Goal: Transaction & Acquisition: Purchase product/service

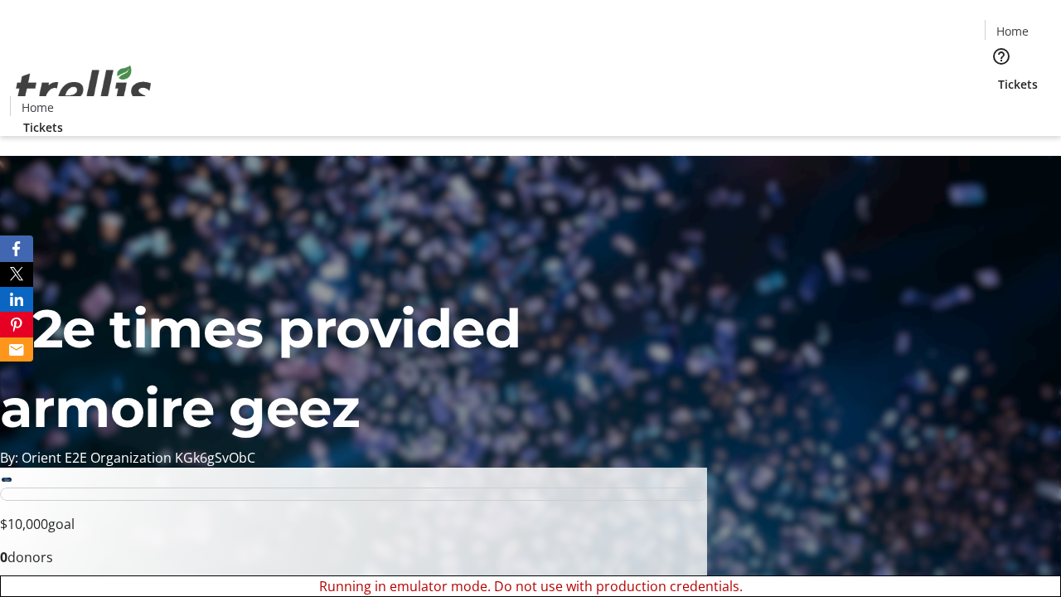
click at [1013, 25] on span "Sign Up" at bounding box center [1020, 23] width 48 height 20
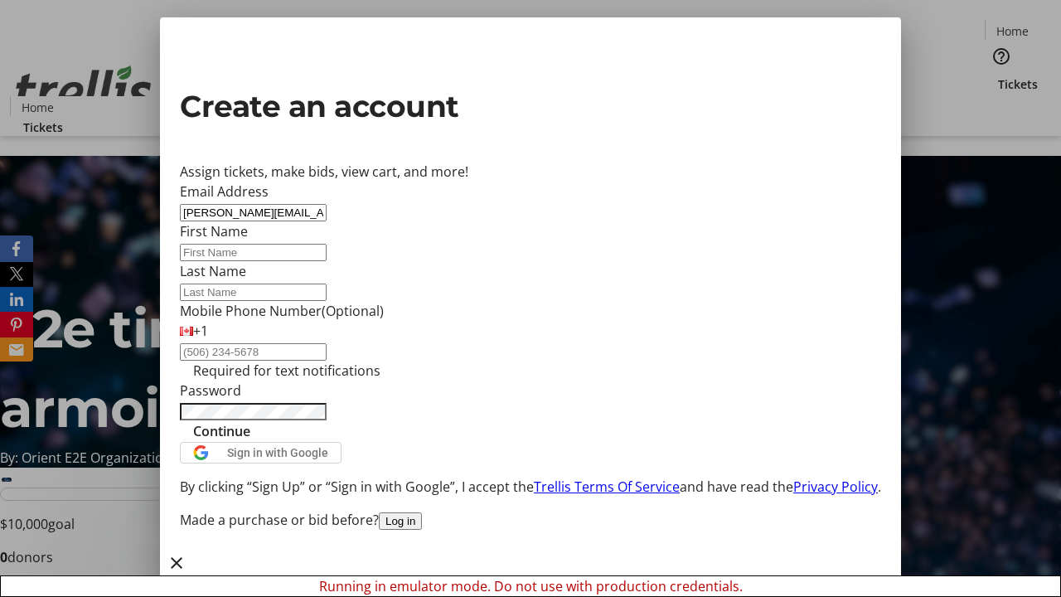
type input "[PERSON_NAME][EMAIL_ADDRESS][DOMAIN_NAME]"
type input "[PERSON_NAME]"
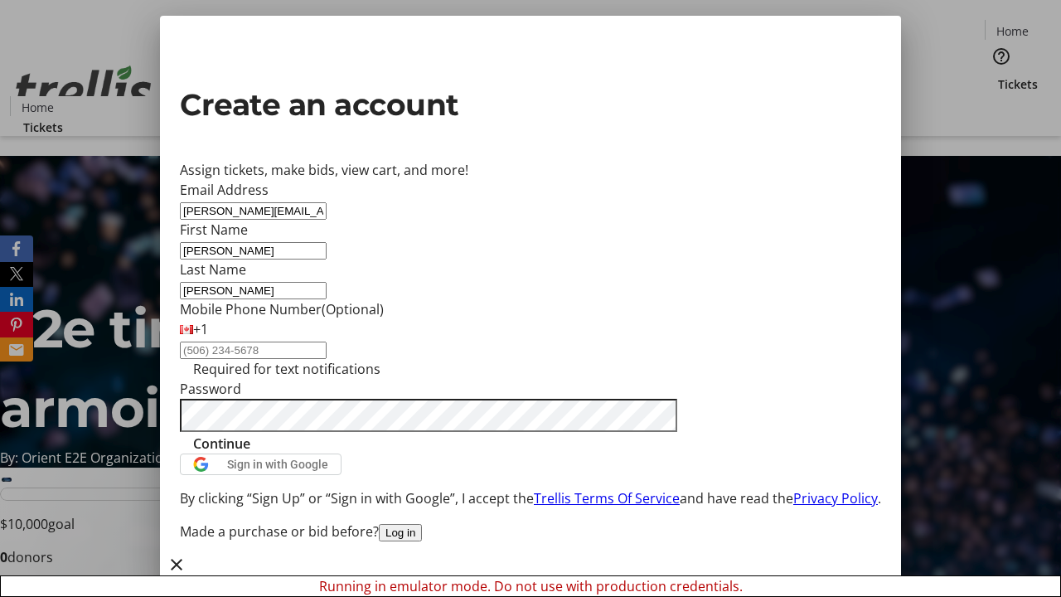
click at [250, 453] on span "Continue" at bounding box center [221, 443] width 57 height 20
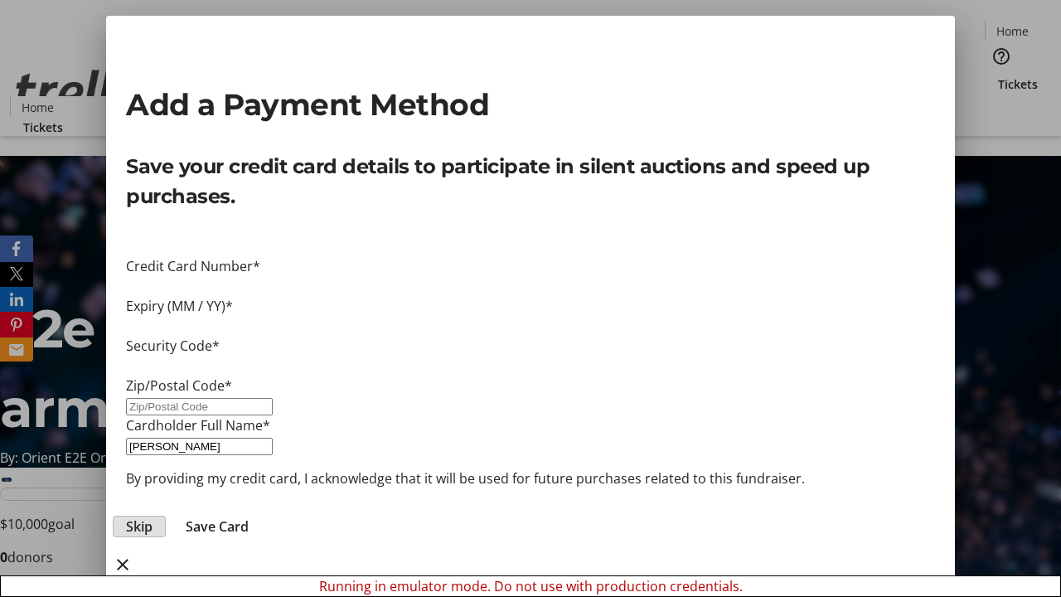
click at [152, 516] on span "Skip" at bounding box center [139, 526] width 27 height 20
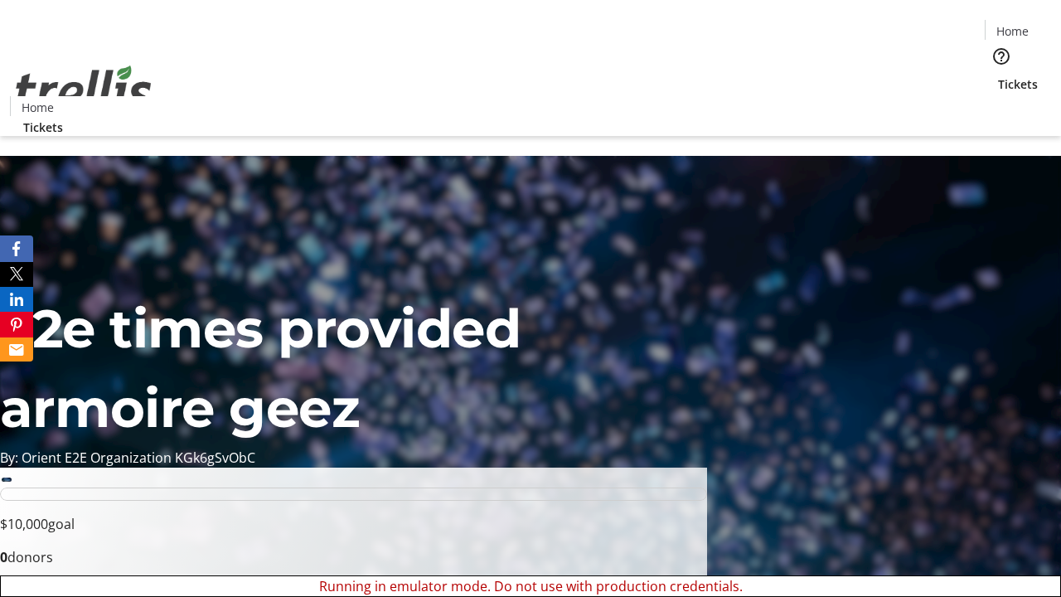
click at [998, 75] on span "Tickets" at bounding box center [1018, 83] width 40 height 17
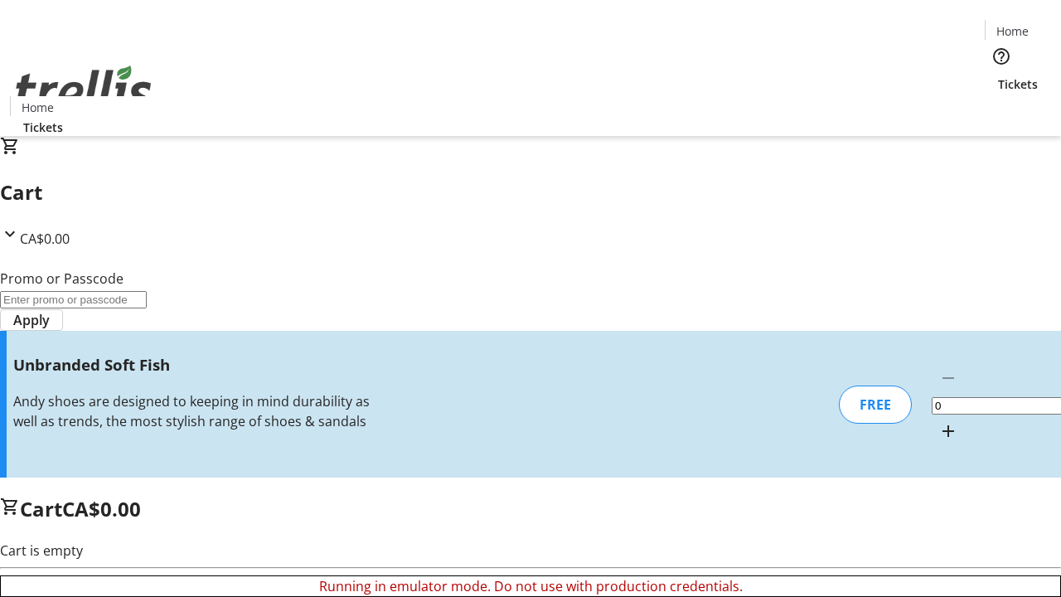
click at [938, 421] on mat-icon "Increment by one" at bounding box center [948, 431] width 20 height 20
type input "1"
